Goal: Task Accomplishment & Management: Manage account settings

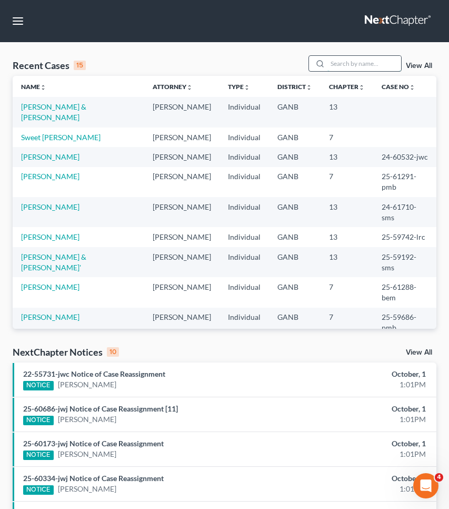
click at [356, 62] on input "search" at bounding box center [365, 63] width 74 height 15
type input "A"
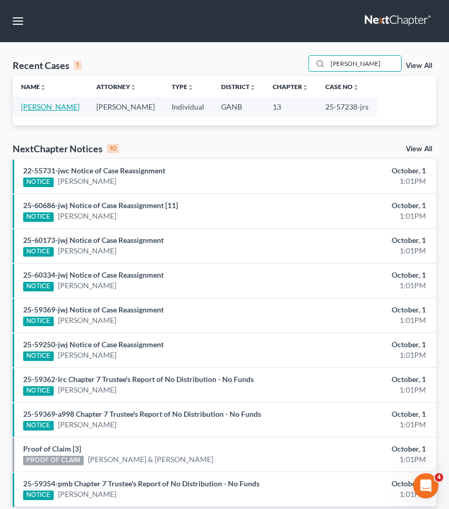
type input "[PERSON_NAME]"
click at [51, 105] on link "[PERSON_NAME]" at bounding box center [50, 106] width 58 height 9
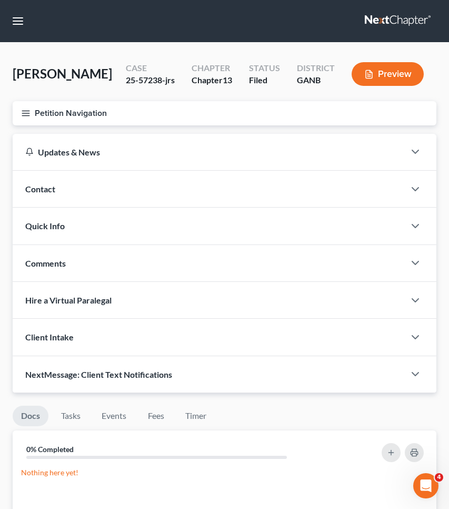
click at [51, 109] on button "Petition Navigation" at bounding box center [225, 113] width 424 height 24
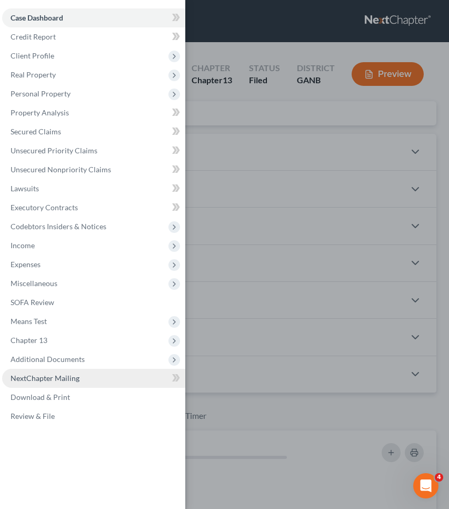
click at [35, 379] on span "NextChapter Mailing" at bounding box center [45, 377] width 69 height 9
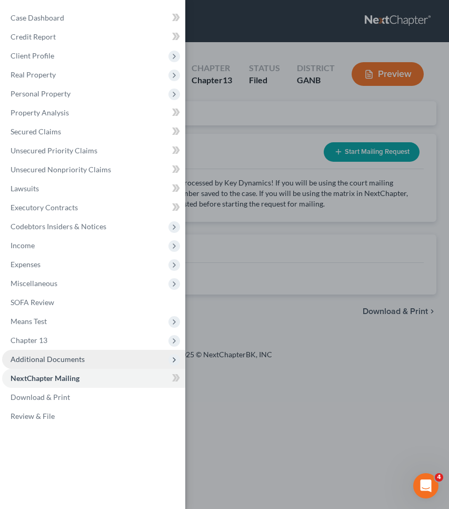
click at [37, 362] on span "Additional Documents" at bounding box center [48, 359] width 74 height 9
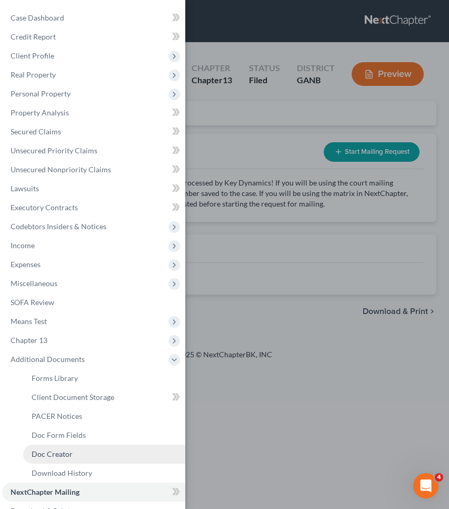
click at [45, 454] on span "Doc Creator" at bounding box center [52, 453] width 41 height 9
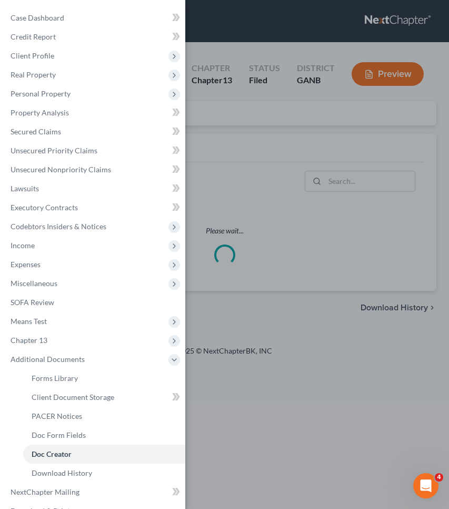
click at [250, 182] on div "Case Dashboard Payments Invoices Payments Payments Credit Report Client Profile" at bounding box center [224, 254] width 449 height 509
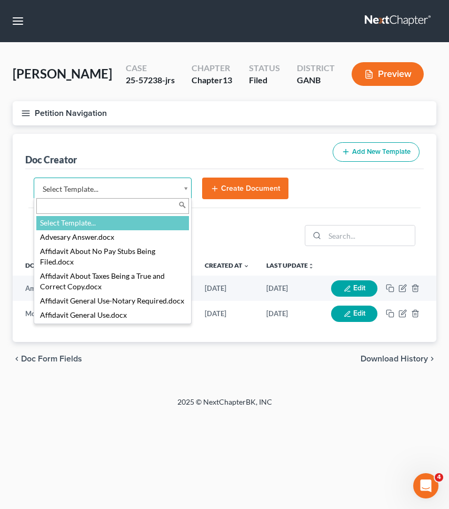
click at [143, 184] on body "Home New Case Client Portal [PERSON_NAME] Law Group [EMAIL_ADDRESS][DOMAIN_NAME…" at bounding box center [224, 254] width 449 height 509
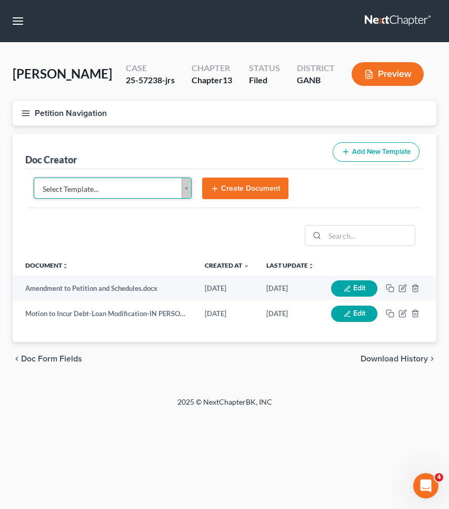
click at [202, 117] on body "Home New Case Client Portal [PERSON_NAME] Law Group [EMAIL_ADDRESS][DOMAIN_NAME…" at bounding box center [224, 254] width 449 height 509
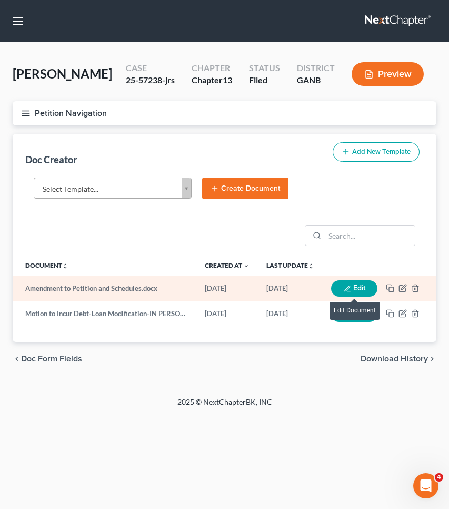
click at [360, 291] on button "Edit" at bounding box center [354, 288] width 46 height 16
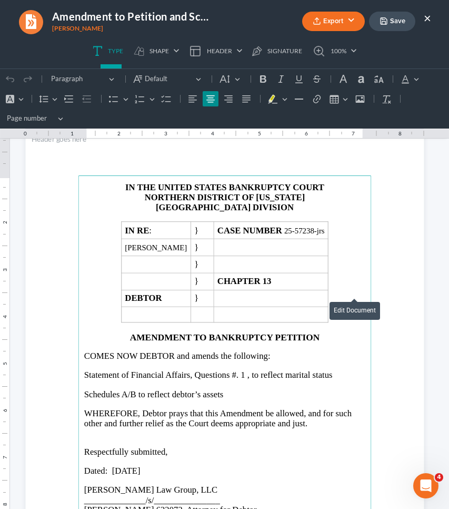
scroll to position [37, 0]
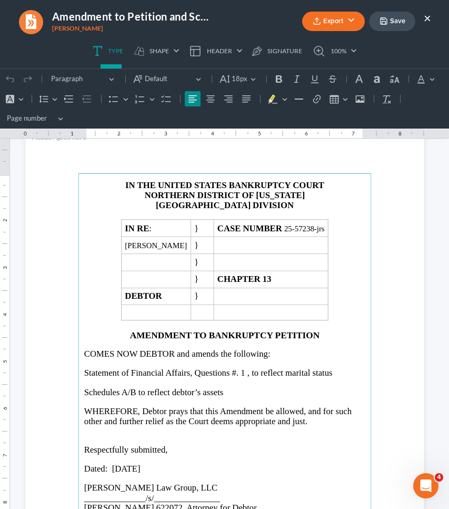
click at [135, 389] on span "Schedules A/B to reflect debtor’s assets" at bounding box center [153, 392] width 139 height 10
click at [225, 391] on span "Schedules I and J to reflect debtor’s assets" at bounding box center [158, 392] width 149 height 10
click at [227, 375] on span "Statement of Financial Affairs, Questions #. 1 , to reflect marital status" at bounding box center [208, 373] width 249 height 10
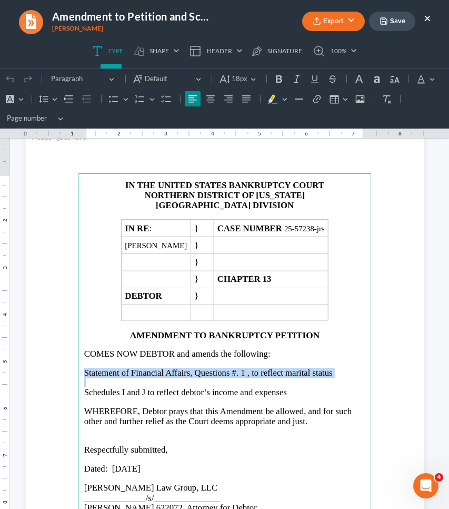
click at [227, 375] on span "Statement of Financial Affairs, Questions #. 1 , to reflect marital status" at bounding box center [208, 373] width 249 height 10
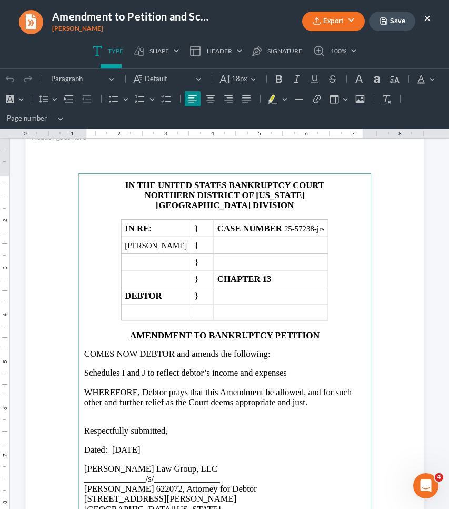
click at [134, 448] on span "Dated: [DATE]" at bounding box center [112, 450] width 56 height 10
drag, startPoint x: 167, startPoint y: 447, endPoint x: 114, endPoint y: 447, distance: 52.7
click at [114, 447] on span "Dated: [DATE]" at bounding box center [112, 450] width 56 height 10
copy span "[DATE]"
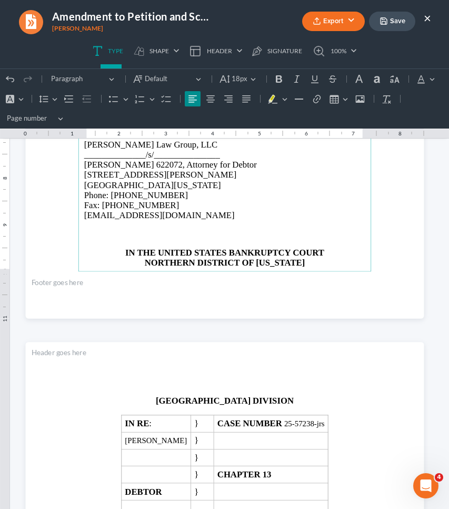
scroll to position [395, 0]
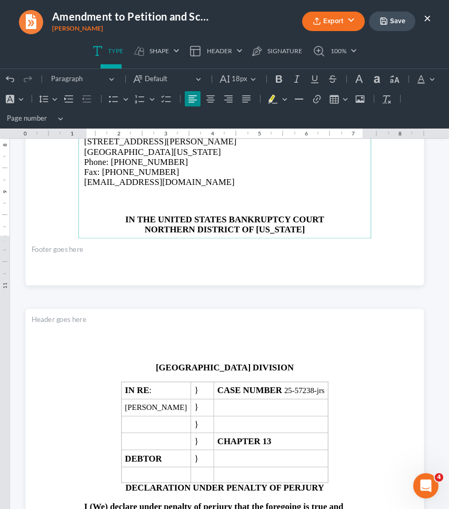
click at [214, 188] on p "Rich Text Editor, page-0-main" at bounding box center [224, 192] width 281 height 9
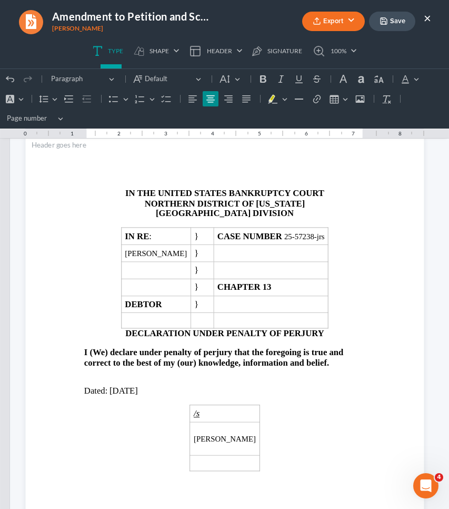
scroll to position [634, 0]
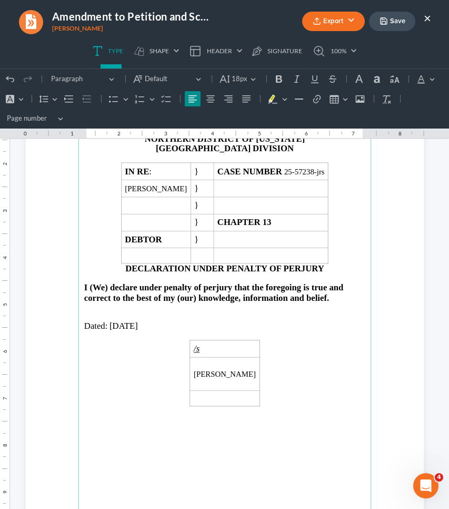
click at [138, 322] on span "[DATE]" at bounding box center [124, 326] width 28 height 10
drag, startPoint x: 150, startPoint y: 323, endPoint x: 111, endPoint y: 322, distance: 39.5
click at [111, 322] on span "[DATE]" at bounding box center [124, 326] width 28 height 10
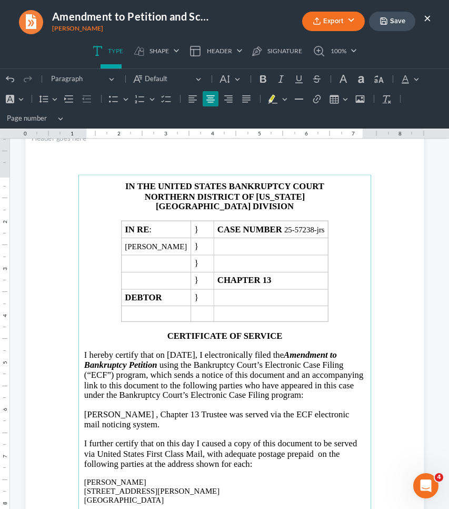
scroll to position [1116, 0]
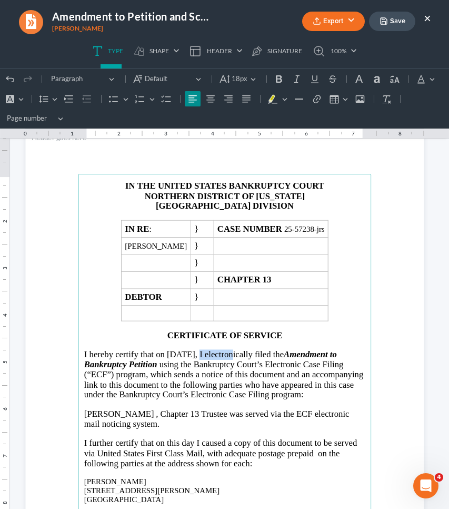
drag, startPoint x: 223, startPoint y: 354, endPoint x: 185, endPoint y: 349, distance: 38.2
click at [185, 349] on span "I hereby certify that on [DATE], I electronically filed the Amendment to Bankru…" at bounding box center [223, 374] width 279 height 50
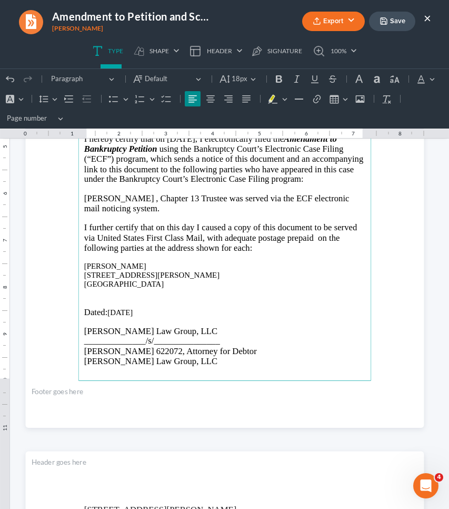
scroll to position [1372, 0]
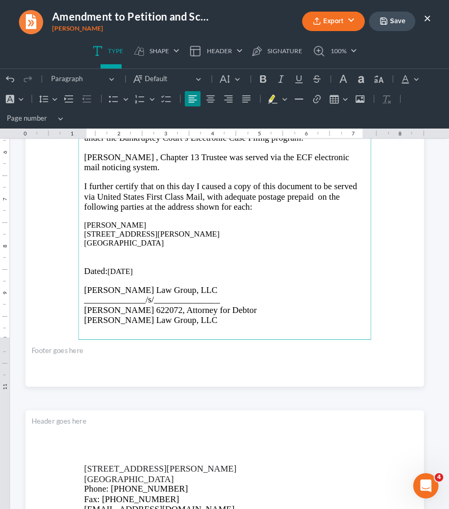
drag, startPoint x: 143, startPoint y: 272, endPoint x: 111, endPoint y: 274, distance: 32.8
click at [111, 274] on p "Dated: [DATE]" at bounding box center [224, 271] width 281 height 10
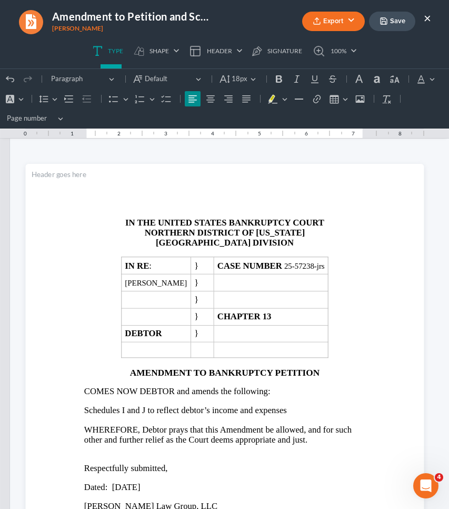
scroll to position [0, 0]
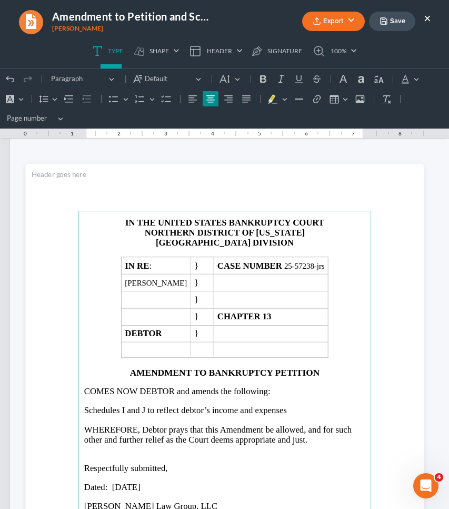
click at [402, 24] on button "Save" at bounding box center [392, 21] width 46 height 19
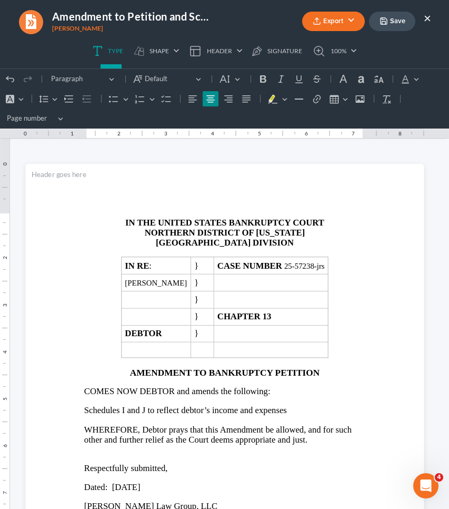
click at [363, 25] on button "Export" at bounding box center [333, 21] width 63 height 19
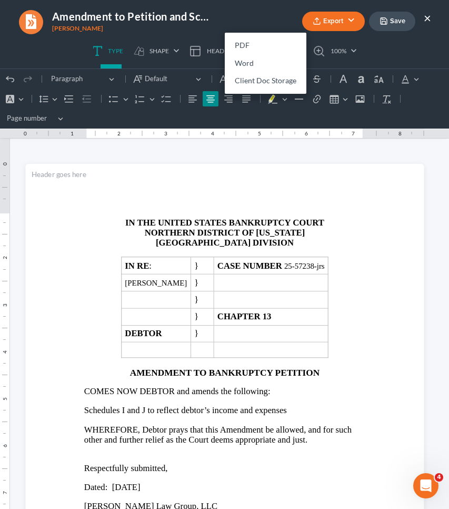
click at [351, 23] on button "Export" at bounding box center [333, 21] width 63 height 19
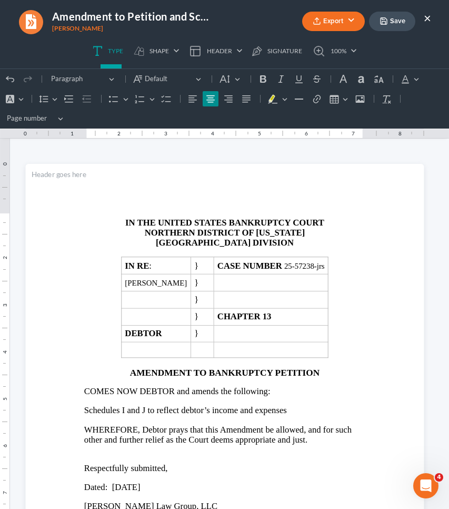
click at [351, 23] on button "Export" at bounding box center [333, 21] width 63 height 19
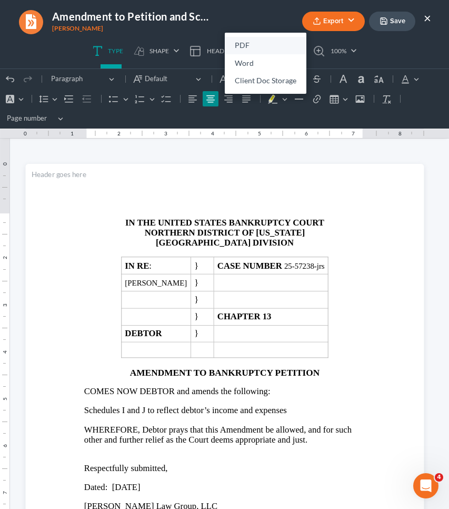
click at [284, 38] on link "PDF" at bounding box center [266, 46] width 82 height 18
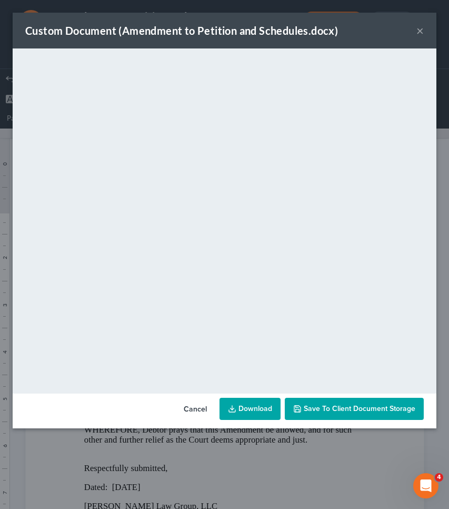
click at [422, 31] on button "×" at bounding box center [420, 30] width 7 height 13
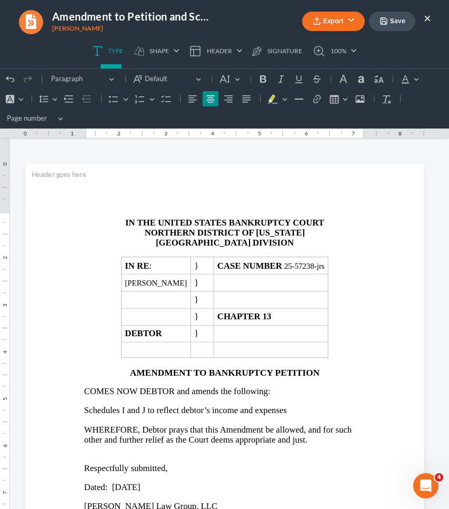
click at [430, 18] on button "×" at bounding box center [427, 18] width 7 height 13
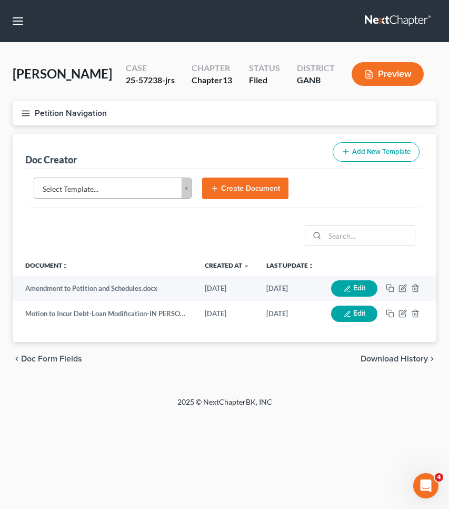
click at [84, 114] on button "Petition Navigation" at bounding box center [225, 113] width 424 height 24
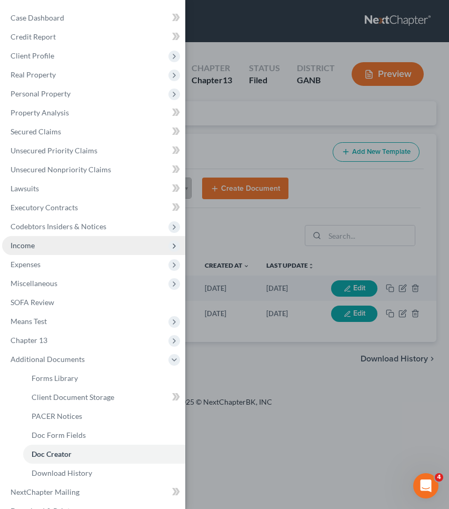
click at [56, 251] on span "Income" at bounding box center [93, 245] width 183 height 19
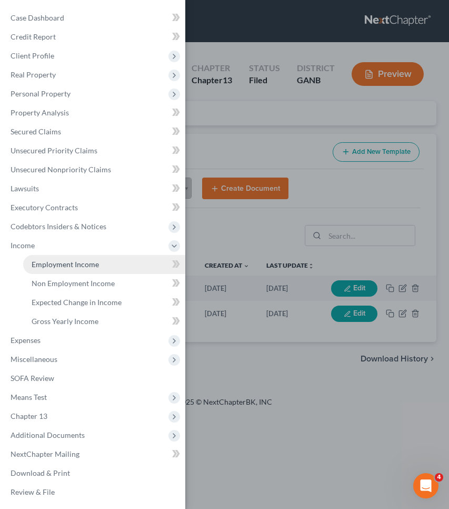
click at [56, 262] on span "Employment Income" at bounding box center [65, 264] width 67 height 9
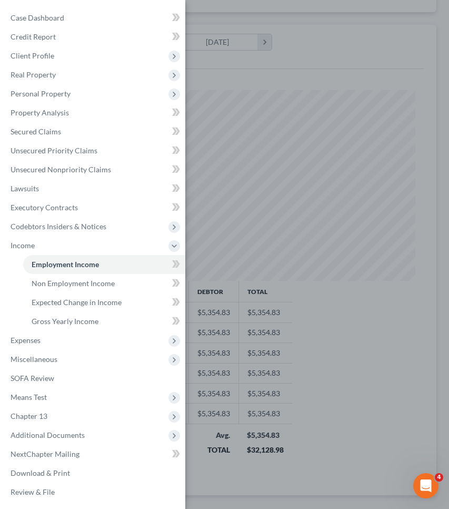
scroll to position [272, 0]
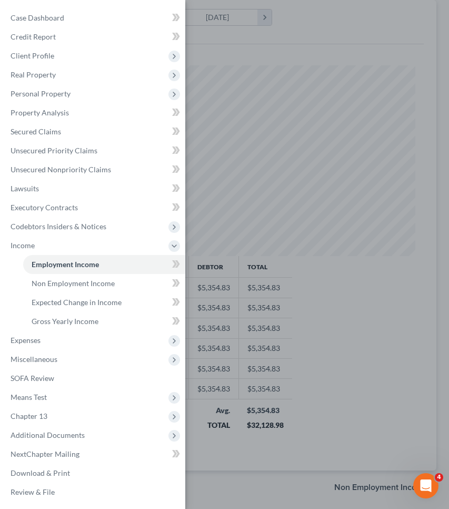
click at [347, 286] on div "Case Dashboard Payments Invoices Payments Payments Credit Report Client Profile" at bounding box center [224, 254] width 449 height 509
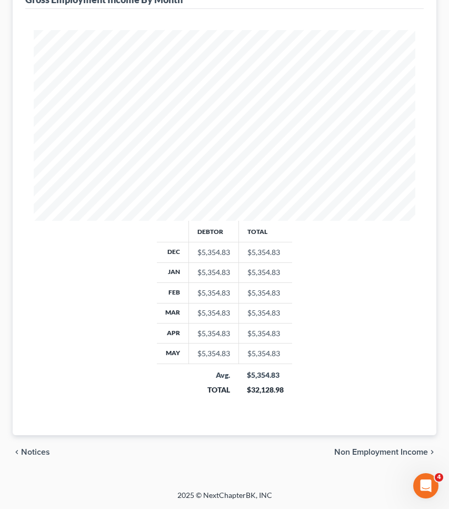
scroll to position [307, 0]
drag, startPoint x: 202, startPoint y: 252, endPoint x: 233, endPoint y: 251, distance: 31.1
click at [233, 251] on td "$5,354.83" at bounding box center [214, 253] width 50 height 20
copy div "5,354.83"
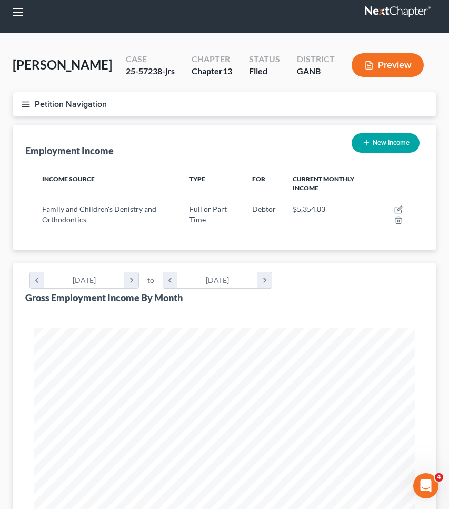
scroll to position [3, 0]
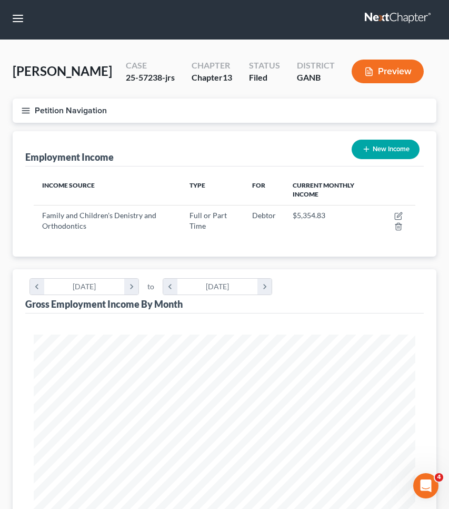
click at [85, 108] on button "Petition Navigation" at bounding box center [225, 111] width 424 height 24
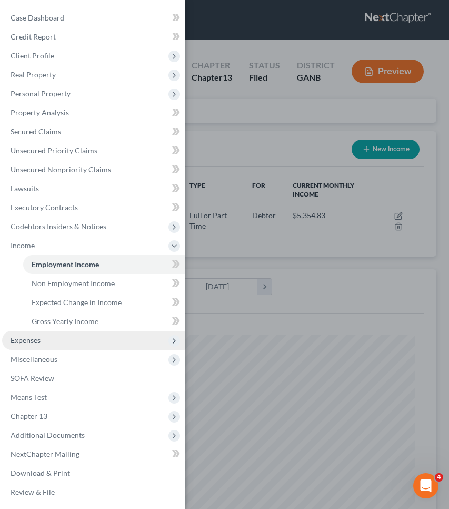
click at [36, 339] on span "Expenses" at bounding box center [26, 340] width 30 height 9
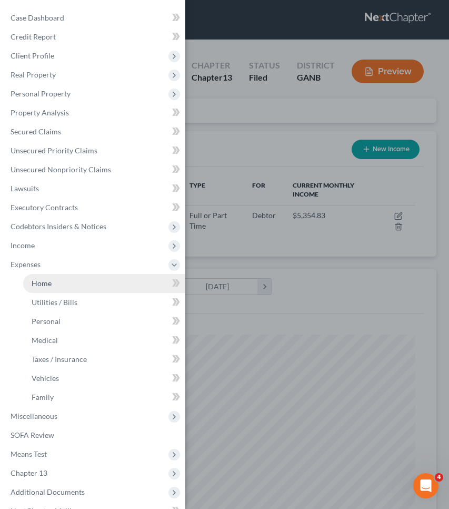
click at [57, 287] on link "Home" at bounding box center [104, 283] width 162 height 19
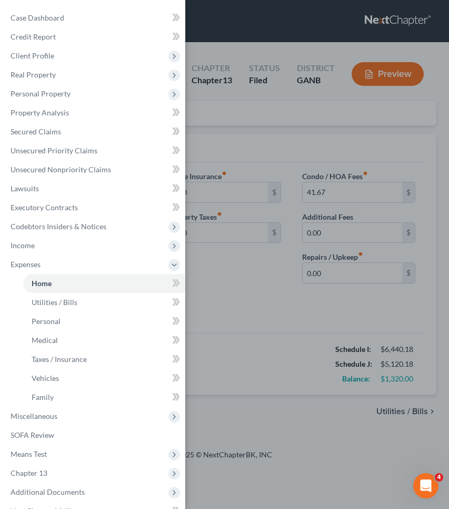
click at [385, 365] on div "Case Dashboard Payments Invoices Payments Payments Credit Report Client Profile" at bounding box center [224, 254] width 449 height 509
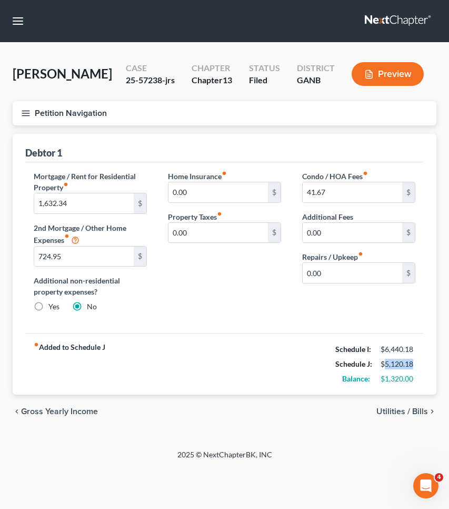
drag, startPoint x: 383, startPoint y: 365, endPoint x: 420, endPoint y: 363, distance: 36.9
click at [420, 363] on div "$5,120.18" at bounding box center [398, 364] width 45 height 11
copy div "5,120.18"
click at [28, 111] on line "button" at bounding box center [25, 111] width 7 height 0
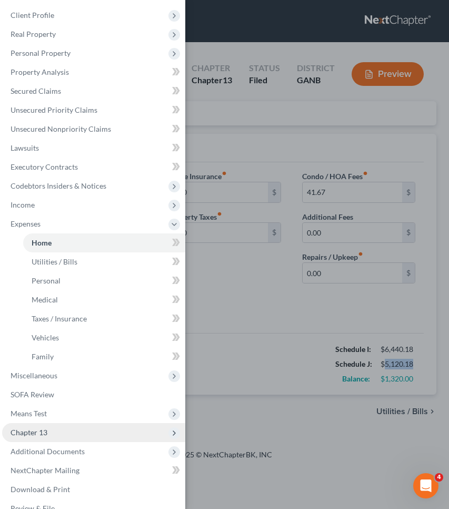
scroll to position [42, 0]
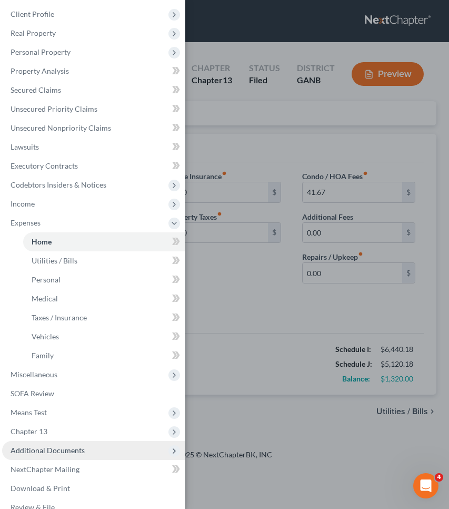
click at [63, 450] on span "Additional Documents" at bounding box center [48, 450] width 74 height 9
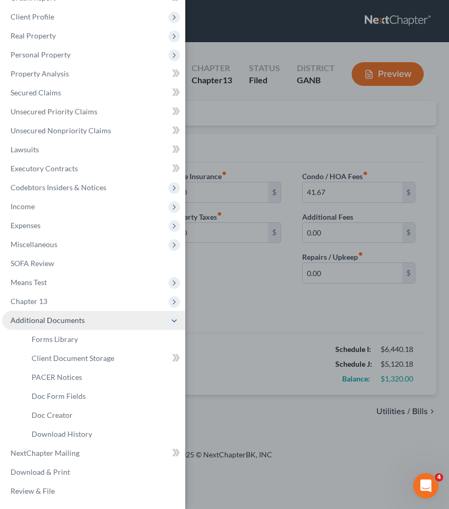
scroll to position [39, 0]
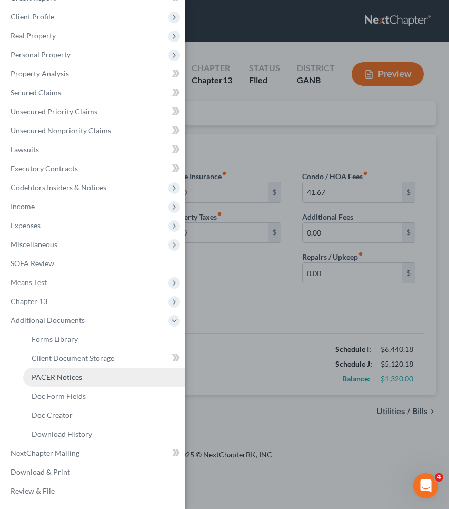
click at [71, 381] on span "PACER Notices" at bounding box center [57, 376] width 51 height 9
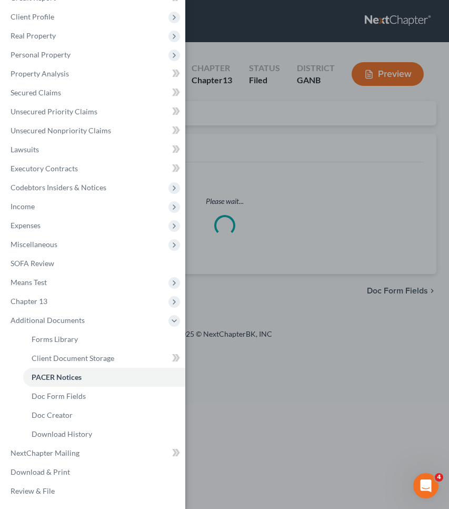
click at [252, 154] on div "Case Dashboard Payments Invoices Payments Payments Credit Report Client Profile" at bounding box center [224, 254] width 449 height 509
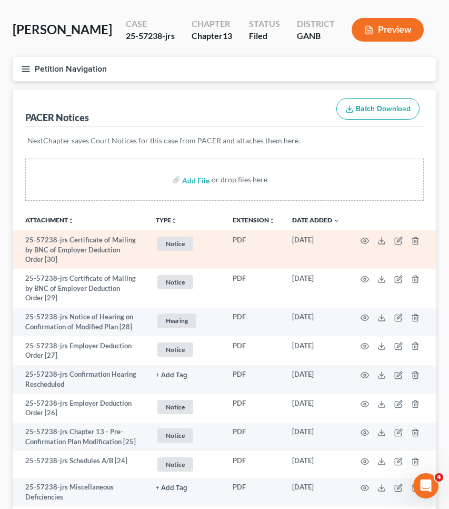
scroll to position [45, 0]
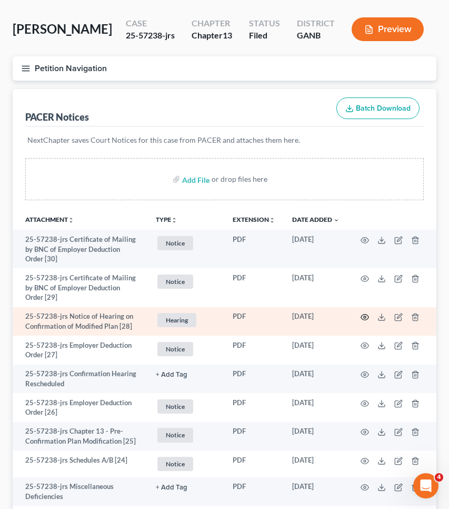
click at [365, 317] on icon "button" at bounding box center [365, 317] width 8 height 8
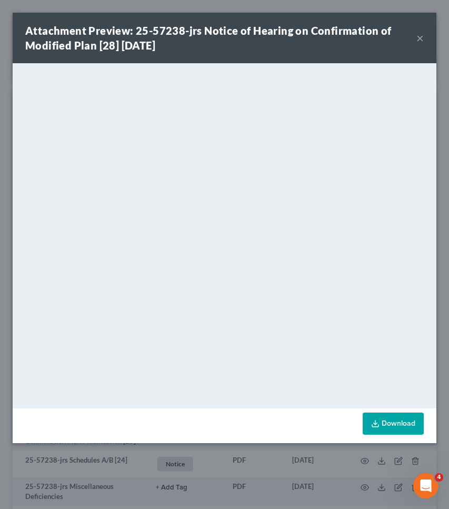
click at [422, 36] on button "×" at bounding box center [420, 38] width 7 height 13
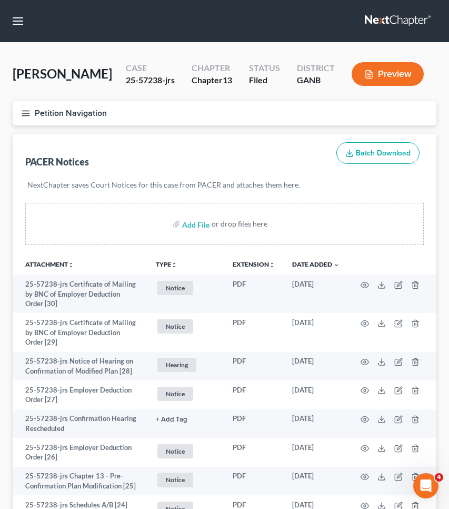
scroll to position [0, 0]
click at [20, 19] on button "button" at bounding box center [17, 21] width 19 height 19
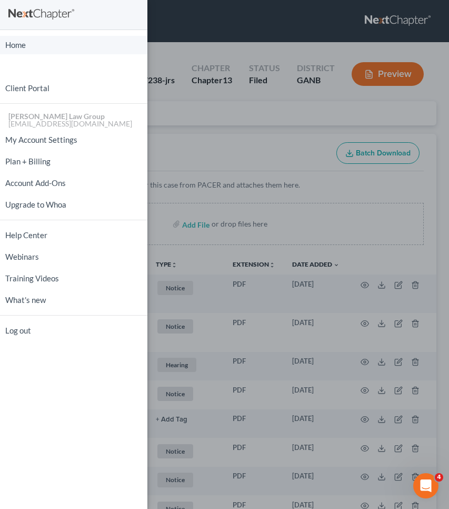
click at [15, 46] on link "Home" at bounding box center [73, 45] width 147 height 18
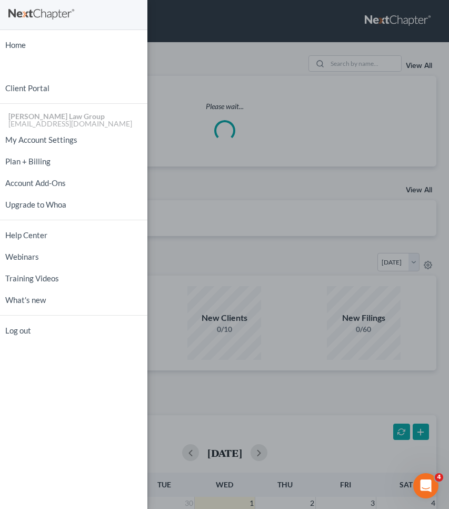
click at [230, 73] on div "Home New Case Client Portal [PERSON_NAME] Law Group [EMAIL_ADDRESS][DOMAIN_NAME…" at bounding box center [224, 254] width 449 height 509
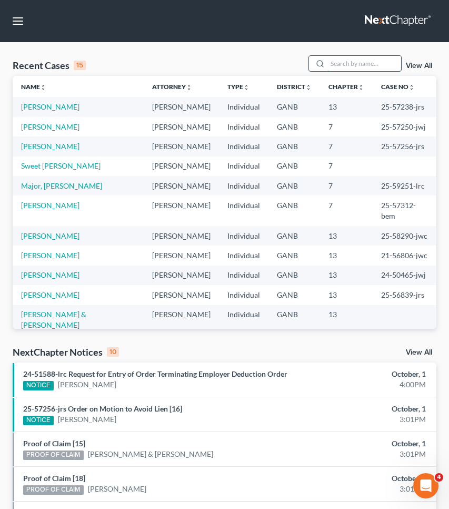
click at [358, 68] on input "search" at bounding box center [365, 63] width 74 height 15
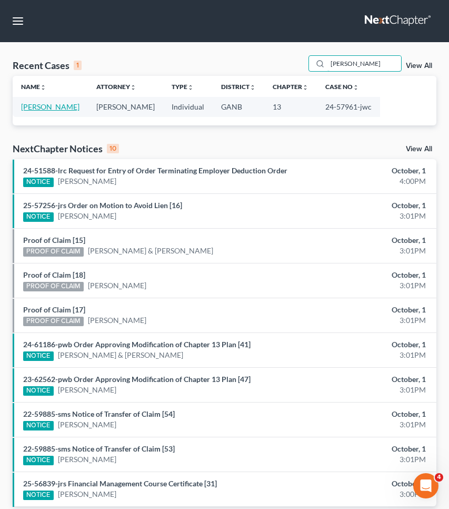
type input "[PERSON_NAME]"
click at [63, 107] on link "[PERSON_NAME]" at bounding box center [50, 106] width 58 height 9
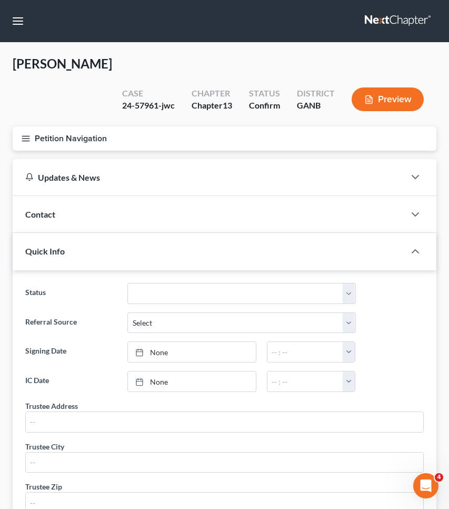
click at [57, 134] on button "Petition Navigation" at bounding box center [225, 138] width 424 height 24
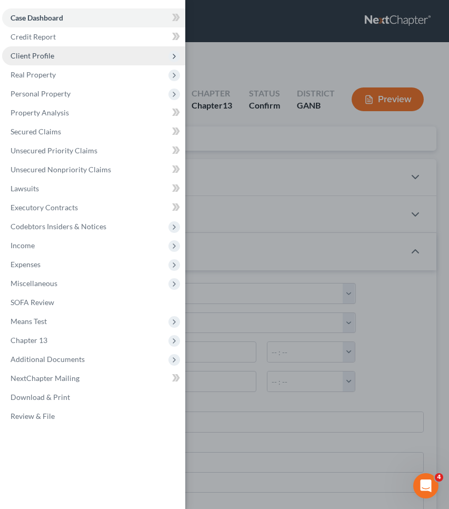
click at [58, 57] on span "Client Profile" at bounding box center [93, 55] width 183 height 19
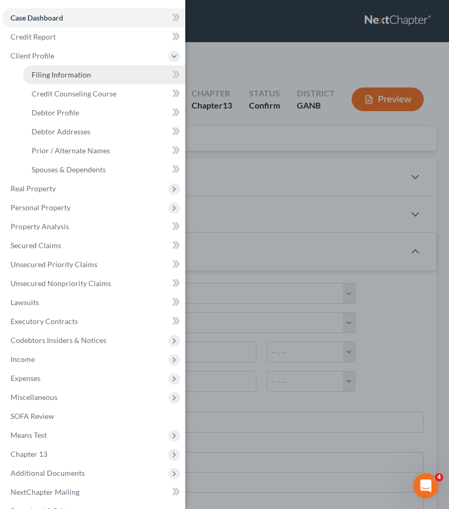
click at [63, 75] on span "Filing Information" at bounding box center [62, 74] width 60 height 9
select select "1"
select select "0"
select select "3"
select select "19"
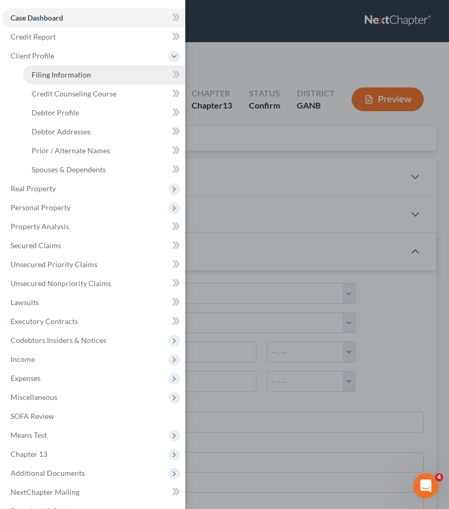
select select "0"
select select "10"
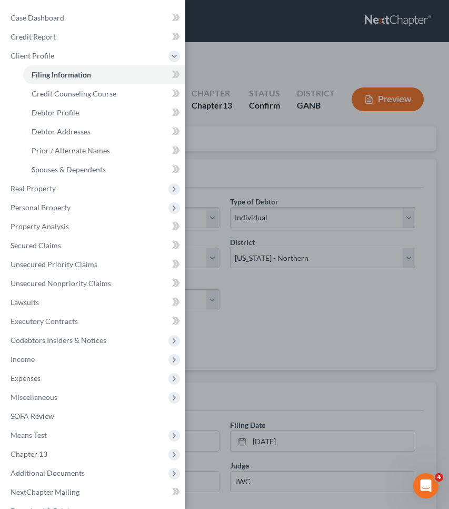
click at [264, 55] on div "Case Dashboard Payments Invoices Payments Payments Credit Report Client Profile" at bounding box center [224, 254] width 449 height 509
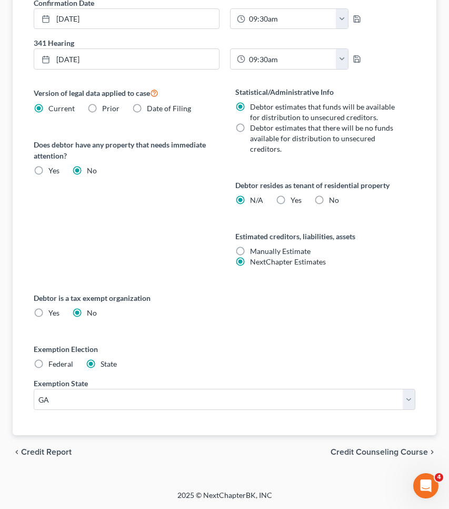
scroll to position [504, 0]
click at [371, 453] on span "Credit Counseling Course" at bounding box center [379, 452] width 97 height 8
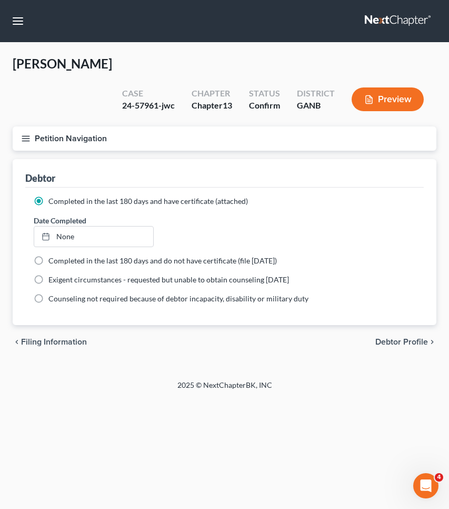
click at [404, 339] on span "Debtor Profile" at bounding box center [402, 342] width 53 height 8
select select "3"
select select "2"
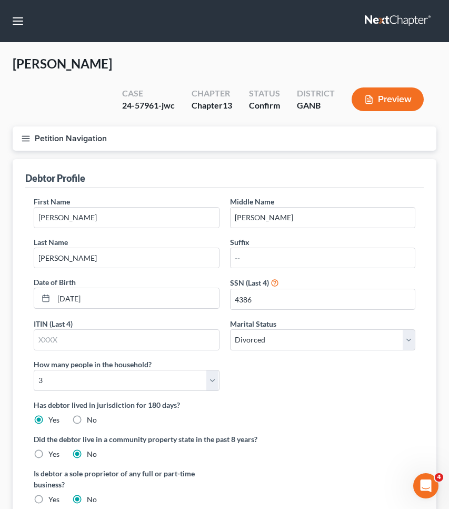
click at [59, 134] on button "Petition Navigation" at bounding box center [225, 138] width 424 height 24
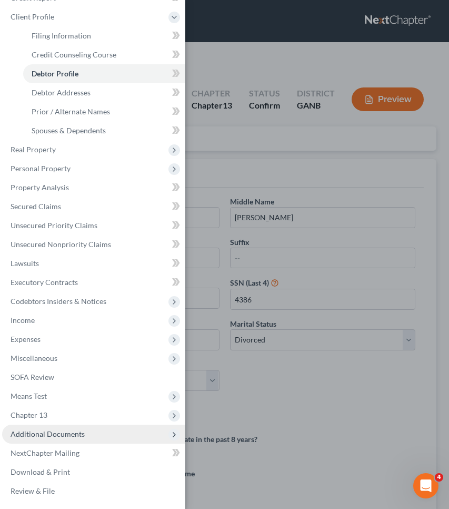
scroll to position [39, 0]
click at [52, 438] on span "Additional Documents" at bounding box center [93, 434] width 183 height 19
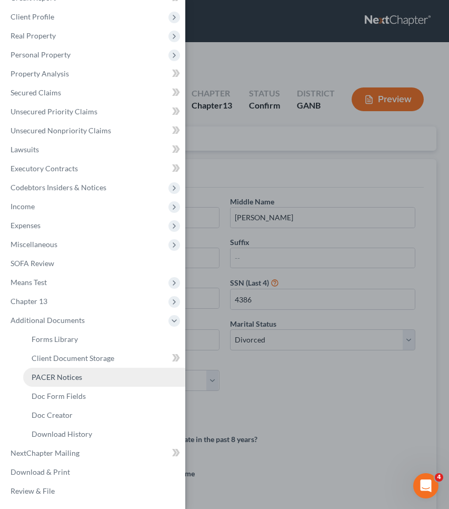
click at [67, 377] on span "PACER Notices" at bounding box center [57, 376] width 51 height 9
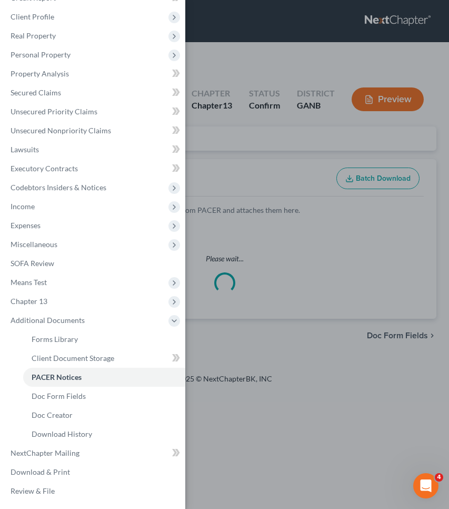
click at [266, 173] on div "Case Dashboard Payments Invoices Payments Payments Credit Report Client Profile" at bounding box center [224, 254] width 449 height 509
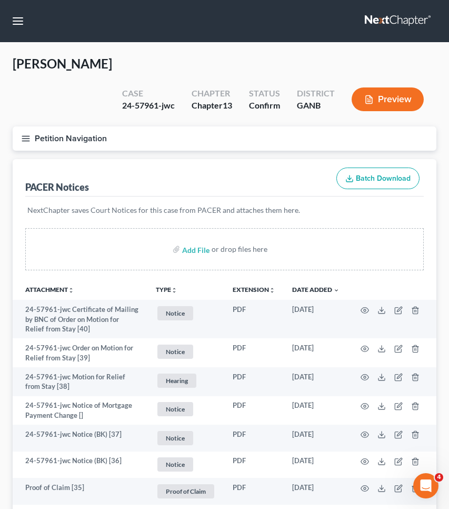
click at [145, 103] on div "24-57961-jwc" at bounding box center [148, 106] width 53 height 12
copy div "57961"
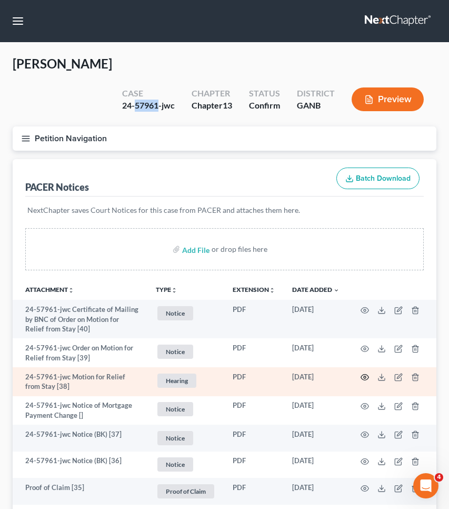
click at [367, 376] on icon "button" at bounding box center [365, 377] width 8 height 8
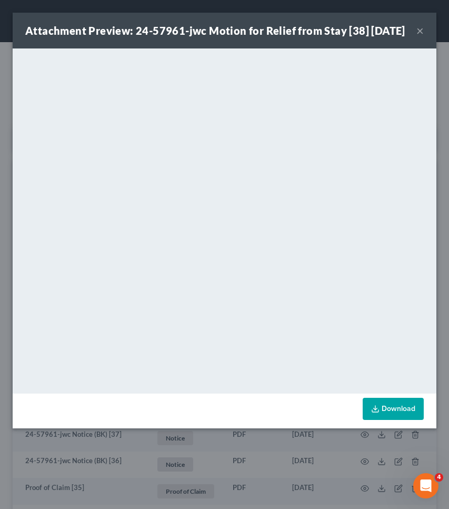
click at [417, 37] on button "×" at bounding box center [420, 30] width 7 height 13
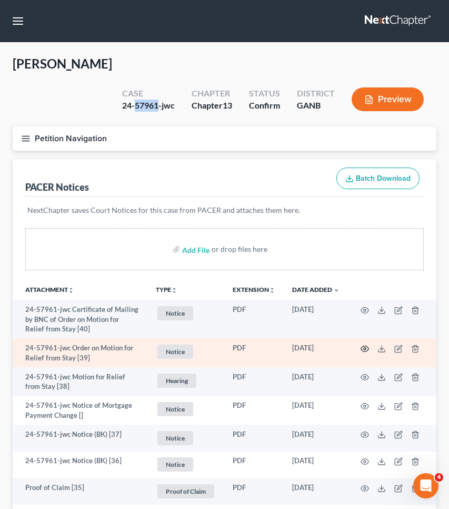
click at [368, 345] on icon "button" at bounding box center [365, 349] width 8 height 8
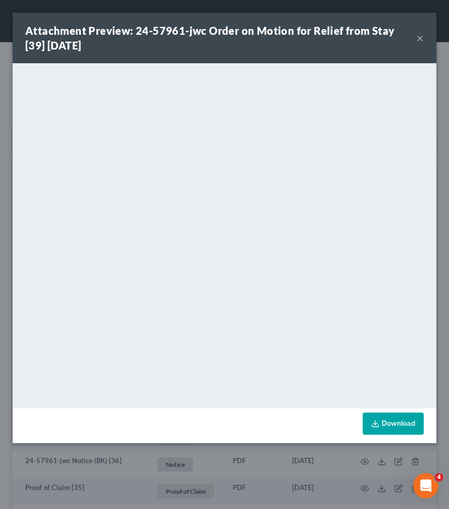
click at [420, 39] on button "×" at bounding box center [420, 38] width 7 height 13
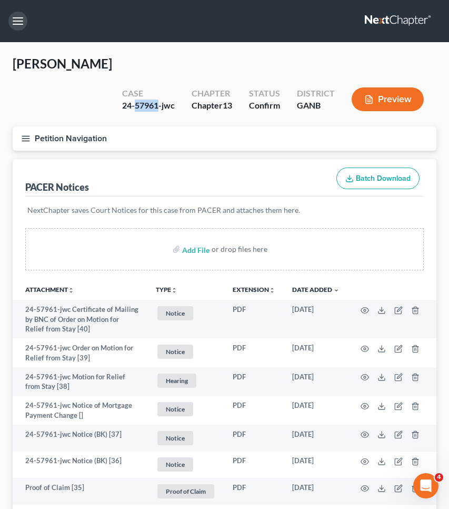
click at [22, 15] on button "button" at bounding box center [17, 21] width 19 height 19
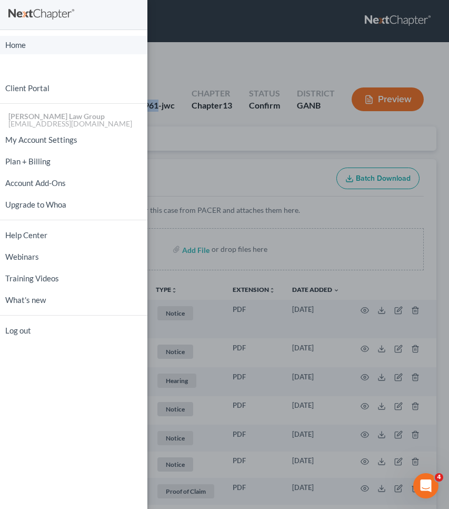
click at [22, 48] on link "Home" at bounding box center [73, 45] width 147 height 18
click at [201, 41] on div "Home New Case Client Portal [PERSON_NAME] Law Group [EMAIL_ADDRESS][DOMAIN_NAME…" at bounding box center [224, 254] width 449 height 509
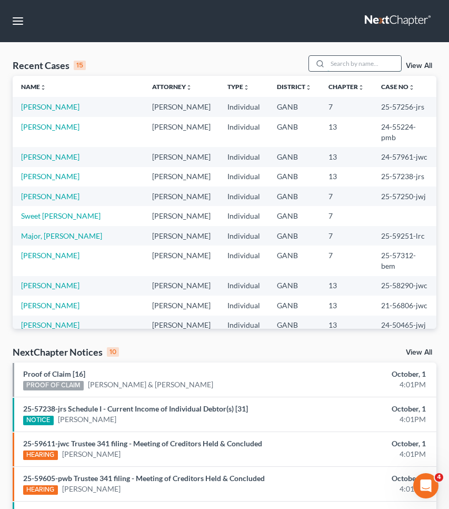
click at [341, 67] on input "search" at bounding box center [365, 63] width 74 height 15
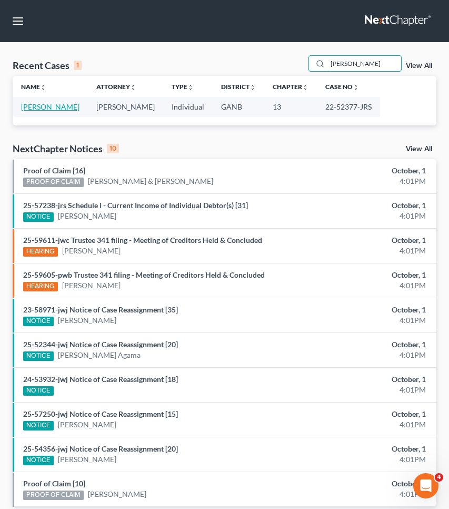
type input "[PERSON_NAME]"
click at [59, 105] on link "[PERSON_NAME]" at bounding box center [50, 106] width 58 height 9
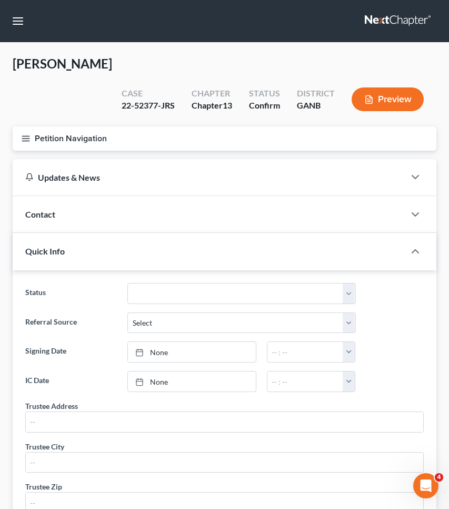
click at [62, 137] on button "Petition Navigation" at bounding box center [225, 138] width 424 height 24
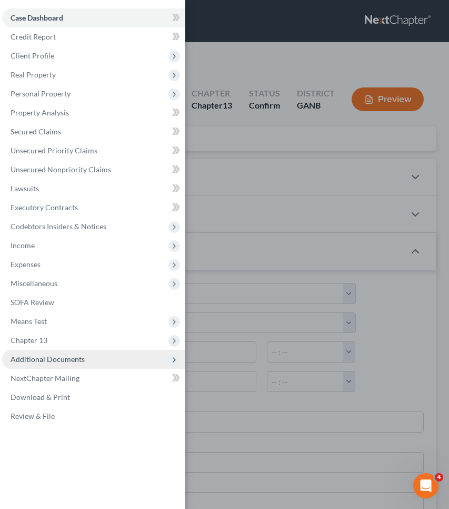
click at [47, 362] on span "Additional Documents" at bounding box center [48, 359] width 74 height 9
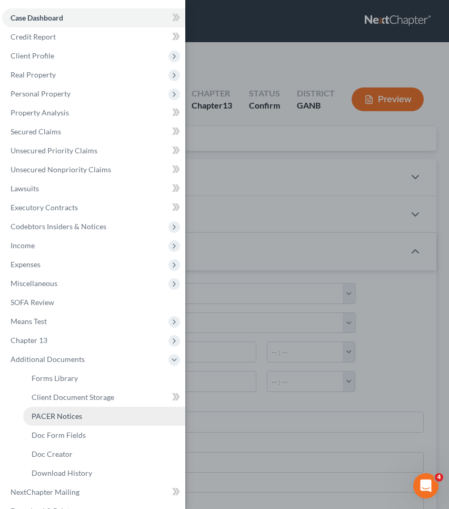
click at [62, 419] on span "PACER Notices" at bounding box center [57, 415] width 51 height 9
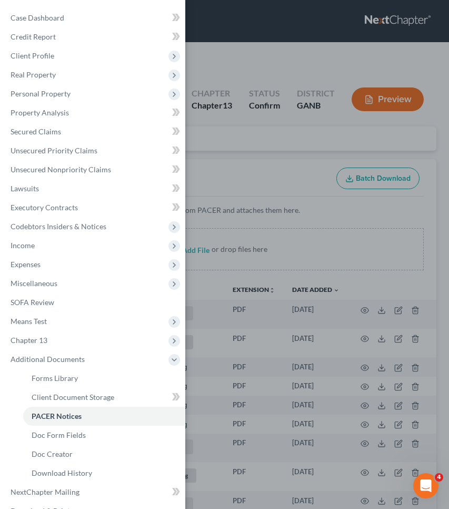
click at [408, 231] on div "Case Dashboard Payments Invoices Payments Payments Credit Report Client Profile" at bounding box center [224, 254] width 449 height 509
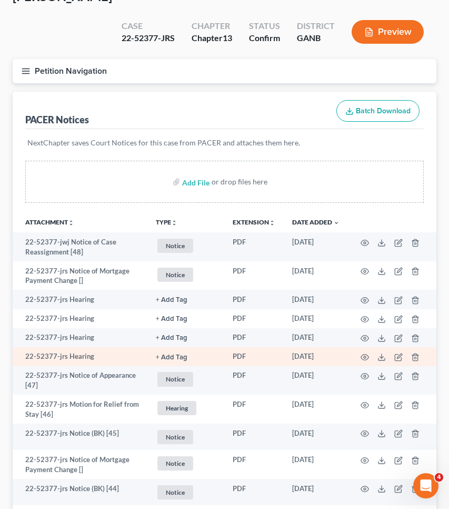
scroll to position [69, 0]
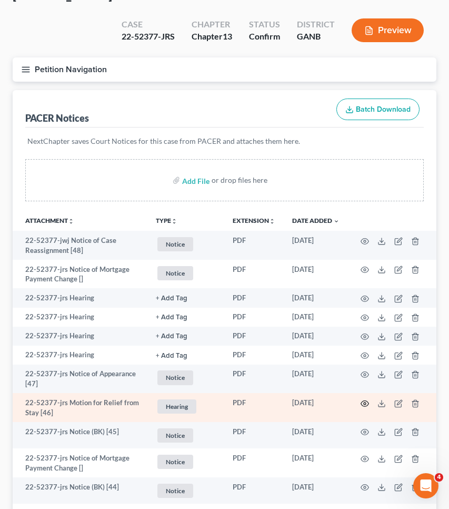
click at [365, 402] on icon "button" at bounding box center [365, 403] width 8 height 8
